Goal: Complete application form

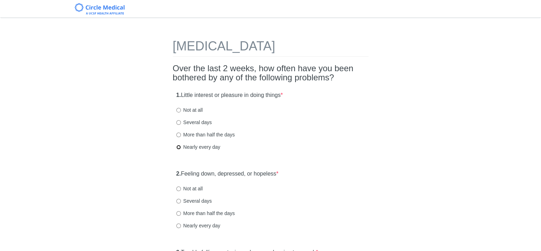
click at [178, 147] on input "Nearly every day" at bounding box center [178, 147] width 5 height 5
radio input "true"
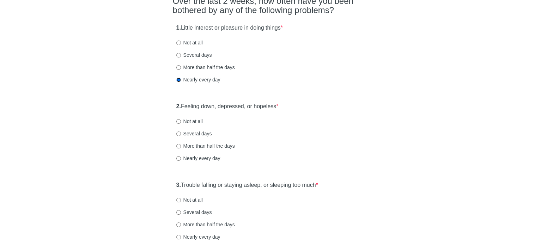
scroll to position [71, 0]
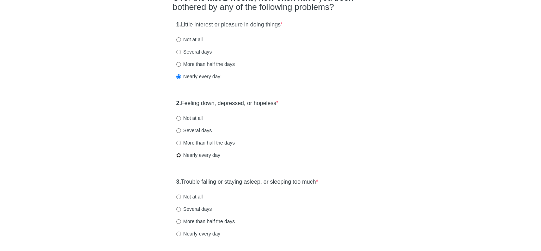
click at [178, 156] on input "Nearly every day" at bounding box center [178, 155] width 5 height 5
radio input "true"
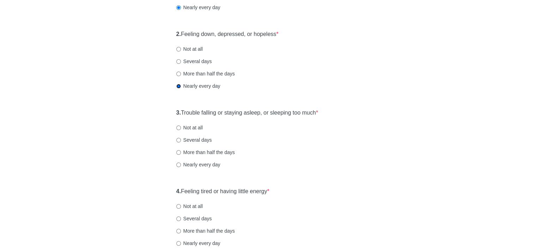
scroll to position [141, 0]
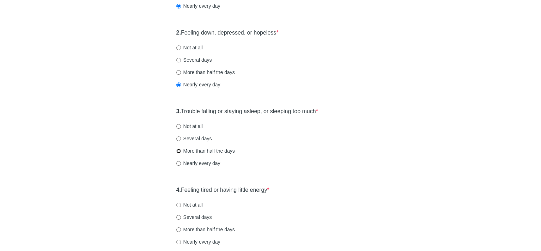
click at [179, 151] on input "More than half the days" at bounding box center [178, 151] width 5 height 5
radio input "true"
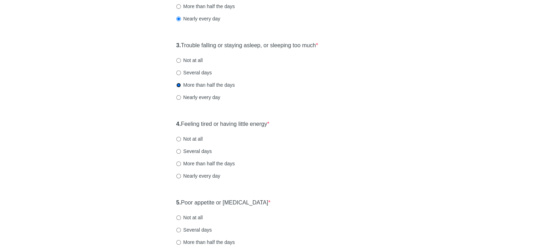
scroll to position [212, 0]
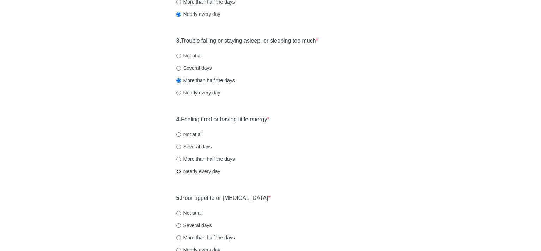
click at [178, 170] on input "Nearly every day" at bounding box center [178, 171] width 5 height 5
radio input "true"
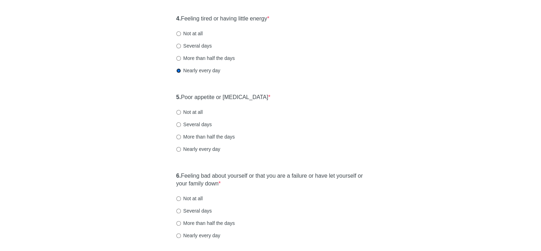
scroll to position [318, 0]
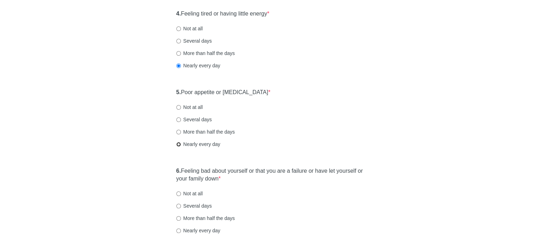
click at [178, 143] on input "Nearly every day" at bounding box center [178, 144] width 5 height 5
radio input "true"
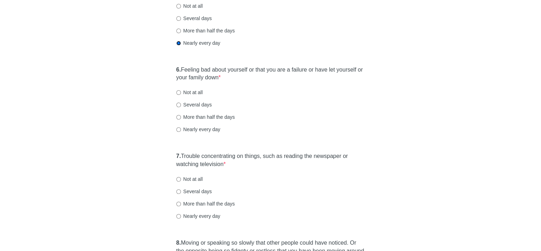
scroll to position [423, 0]
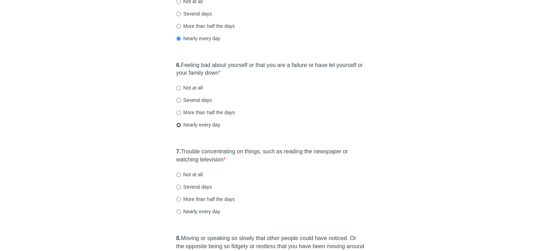
click at [177, 124] on input "Nearly every day" at bounding box center [178, 125] width 5 height 5
radio input "true"
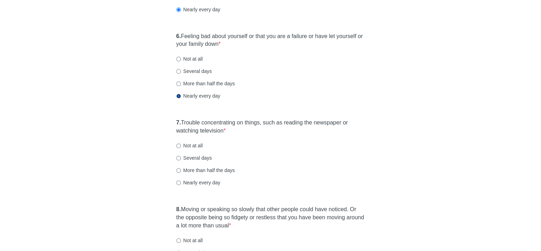
scroll to position [494, 0]
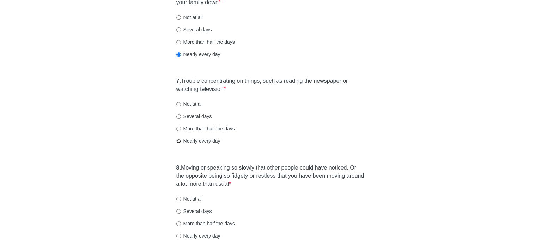
click at [178, 141] on input "Nearly every day" at bounding box center [178, 141] width 5 height 5
radio input "true"
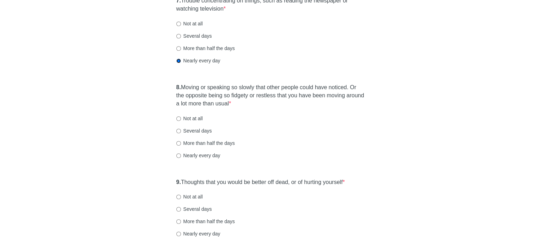
scroll to position [600, 0]
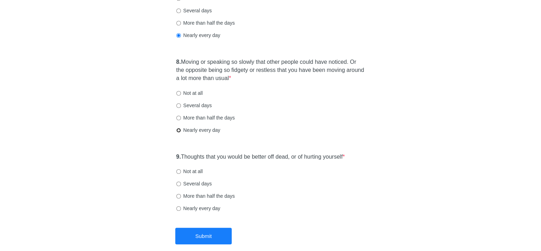
click at [177, 131] on input "Nearly every day" at bounding box center [178, 130] width 5 height 5
radio input "true"
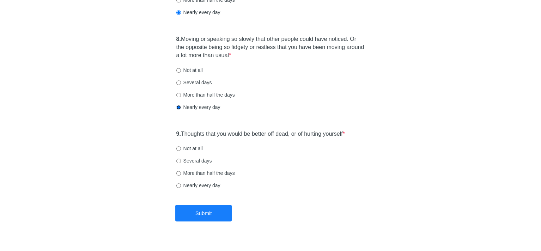
scroll to position [635, 0]
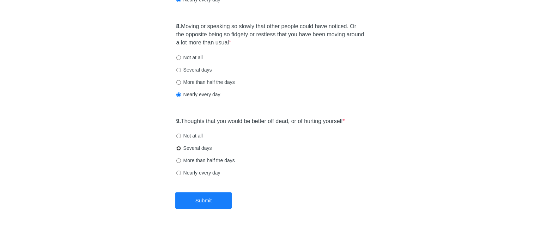
click at [178, 147] on input "Several days" at bounding box center [178, 148] width 5 height 5
radio input "true"
click at [206, 201] on button "Submit" at bounding box center [203, 200] width 56 height 17
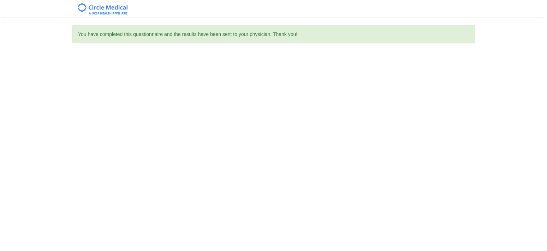
scroll to position [0, 0]
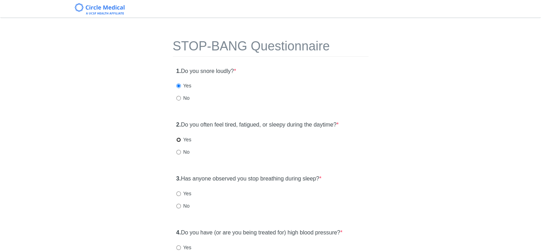
click at [178, 138] on input "Yes" at bounding box center [178, 140] width 5 height 5
radio input "true"
click at [178, 194] on input "Yes" at bounding box center [178, 194] width 5 height 5
radio input "true"
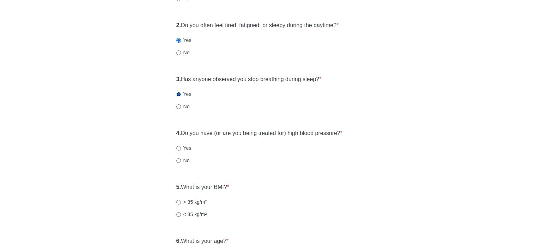
scroll to position [106, 0]
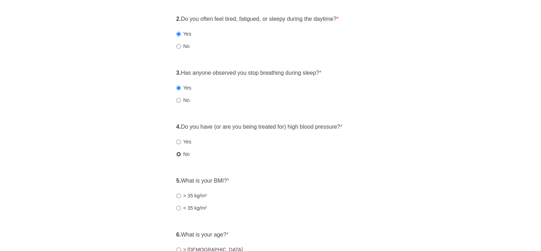
click at [179, 154] on input "No" at bounding box center [178, 154] width 5 height 5
radio input "true"
click at [178, 141] on input "Yes" at bounding box center [178, 142] width 5 height 5
radio input "true"
click at [177, 196] on input "> 35 kg/m²" at bounding box center [178, 196] width 5 height 5
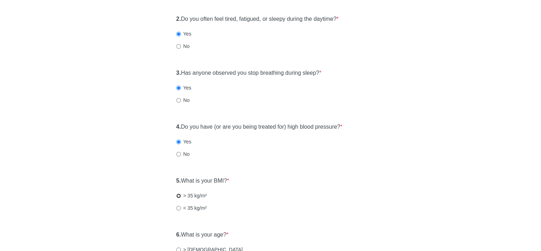
radio input "true"
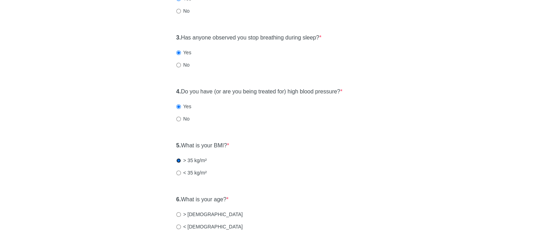
scroll to position [212, 0]
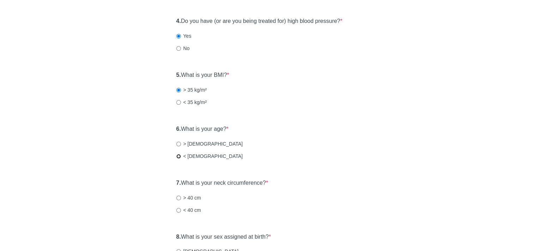
click at [177, 154] on input "< 50 years old" at bounding box center [178, 156] width 5 height 5
radio input "true"
click at [176, 210] on input "< 40 cm" at bounding box center [178, 210] width 5 height 5
radio input "true"
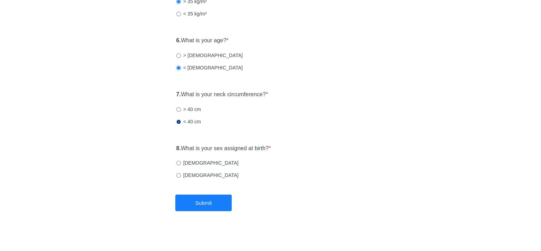
scroll to position [303, 0]
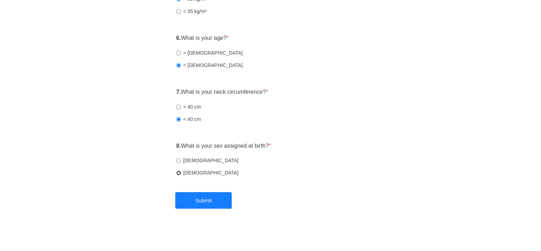
click at [179, 173] on input "Female" at bounding box center [178, 173] width 5 height 5
radio input "true"
click at [207, 204] on button "Submit" at bounding box center [203, 200] width 56 height 17
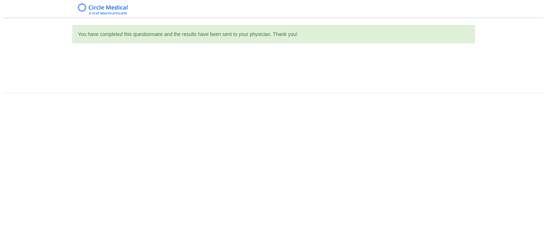
scroll to position [0, 0]
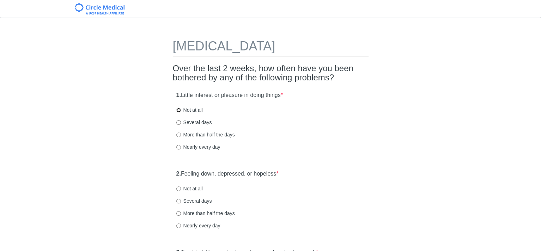
click at [177, 109] on input "Not at all" at bounding box center [178, 110] width 5 height 5
radio input "true"
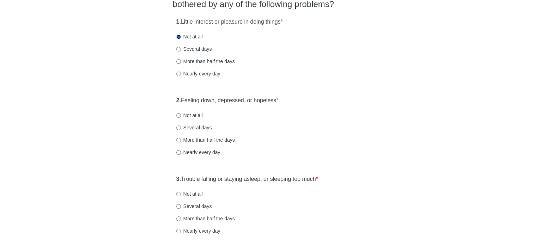
scroll to position [106, 0]
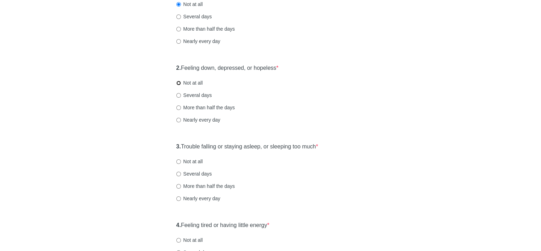
click at [178, 82] on input "Not at all" at bounding box center [178, 83] width 5 height 5
radio input "true"
click at [178, 162] on input "Not at all" at bounding box center [178, 161] width 5 height 5
radio input "true"
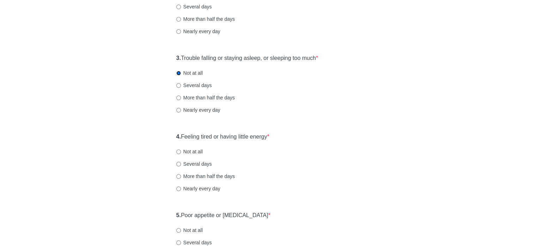
scroll to position [212, 0]
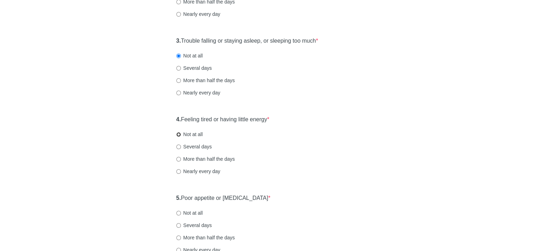
click at [178, 135] on input "Not at all" at bounding box center [178, 134] width 5 height 5
radio input "true"
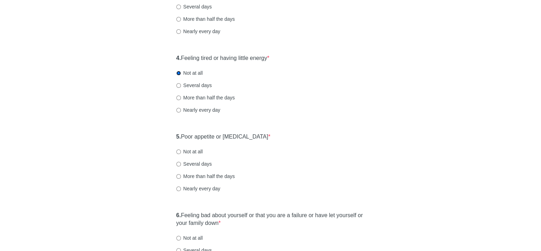
scroll to position [282, 0]
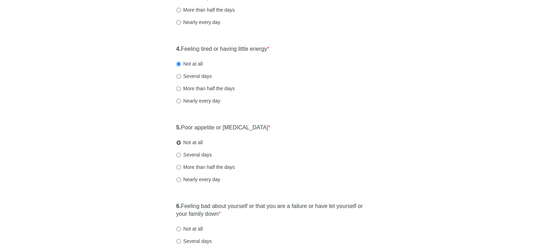
click at [179, 143] on input "Not at all" at bounding box center [178, 142] width 5 height 5
radio input "true"
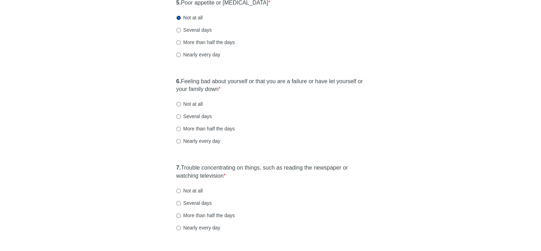
scroll to position [423, 0]
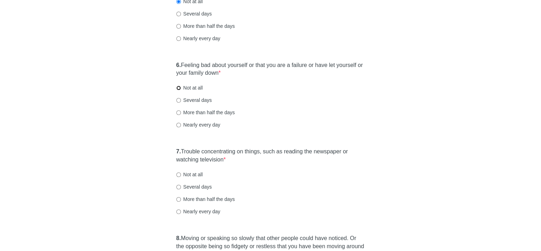
click at [178, 88] on input "Not at all" at bounding box center [178, 88] width 5 height 5
radio input "true"
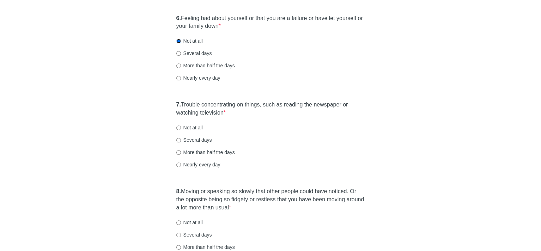
scroll to position [529, 0]
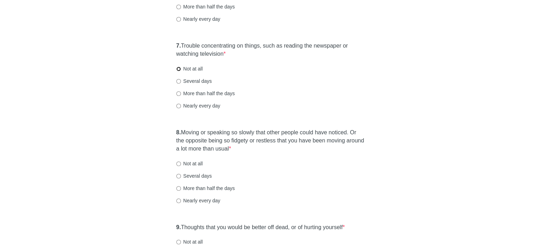
click at [179, 70] on input "Not at all" at bounding box center [178, 69] width 5 height 5
radio input "true"
click at [179, 163] on input "Not at all" at bounding box center [178, 164] width 5 height 5
radio input "true"
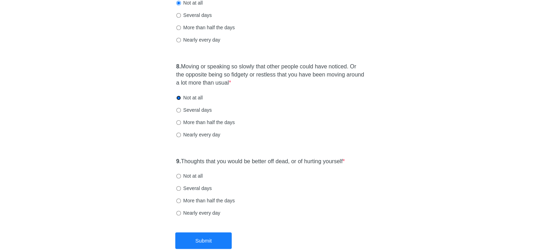
scroll to position [600, 0]
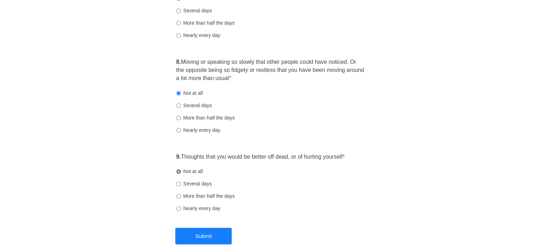
click at [179, 172] on input "Not at all" at bounding box center [178, 171] width 5 height 5
radio input "true"
click at [201, 235] on button "Submit" at bounding box center [203, 236] width 56 height 17
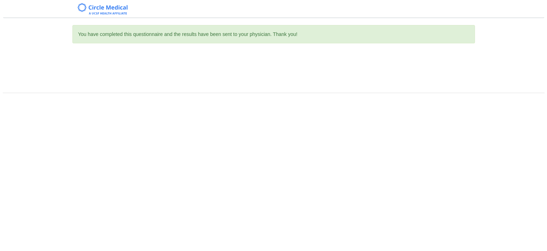
scroll to position [0, 0]
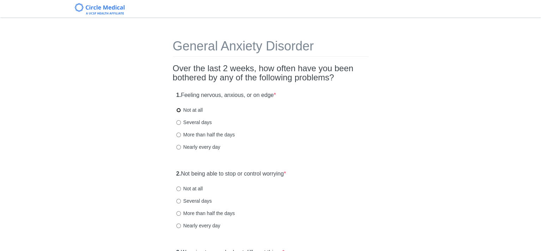
click at [177, 109] on input "Not at all" at bounding box center [178, 110] width 5 height 5
radio input "true"
click at [177, 188] on input "Not at all" at bounding box center [178, 189] width 5 height 5
radio input "true"
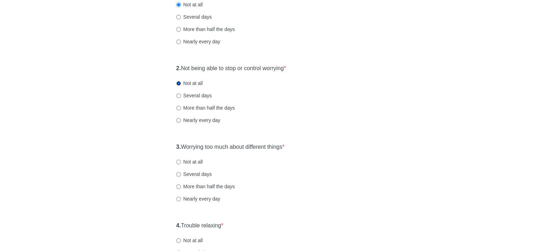
scroll to position [106, 0]
click at [178, 175] on input "Several days" at bounding box center [178, 174] width 5 height 5
radio input "true"
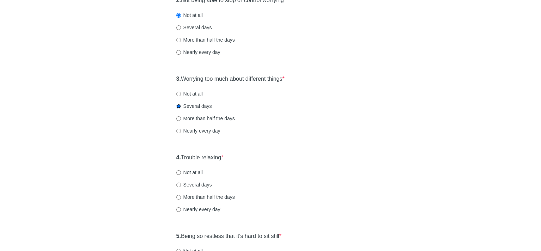
scroll to position [176, 0]
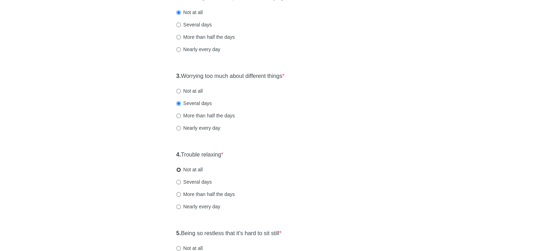
click at [178, 170] on input "Not at all" at bounding box center [178, 170] width 5 height 5
radio input "true"
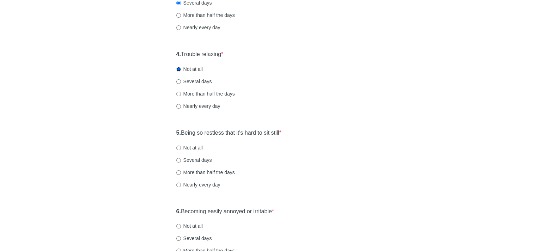
scroll to position [282, 0]
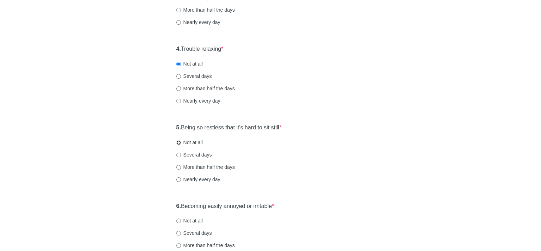
click at [178, 142] on input "Not at all" at bounding box center [178, 142] width 5 height 5
radio input "true"
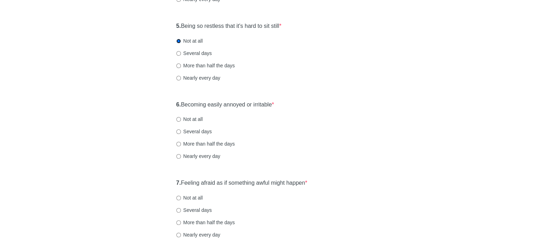
scroll to position [388, 0]
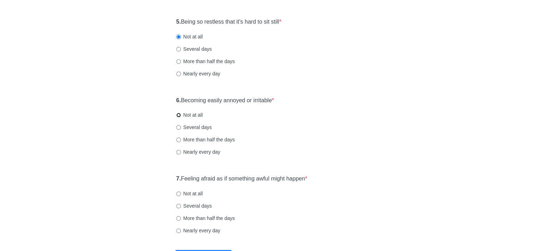
click at [177, 115] on input "Not at all" at bounding box center [178, 115] width 5 height 5
radio input "true"
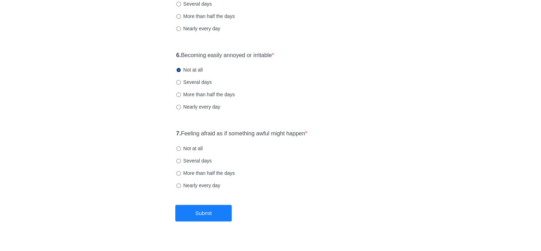
scroll to position [446, 0]
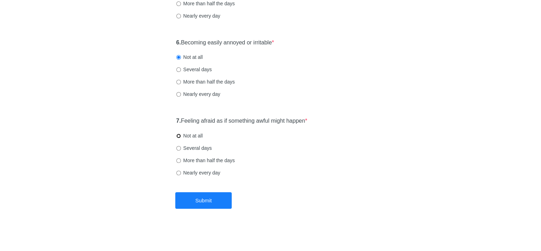
click at [179, 136] on input "Not at all" at bounding box center [178, 136] width 5 height 5
radio input "true"
click at [213, 200] on button "Submit" at bounding box center [203, 200] width 56 height 17
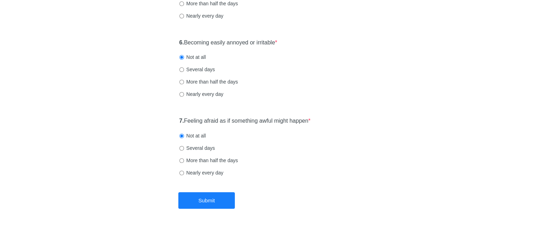
scroll to position [0, 0]
